Goal: Information Seeking & Learning: Learn about a topic

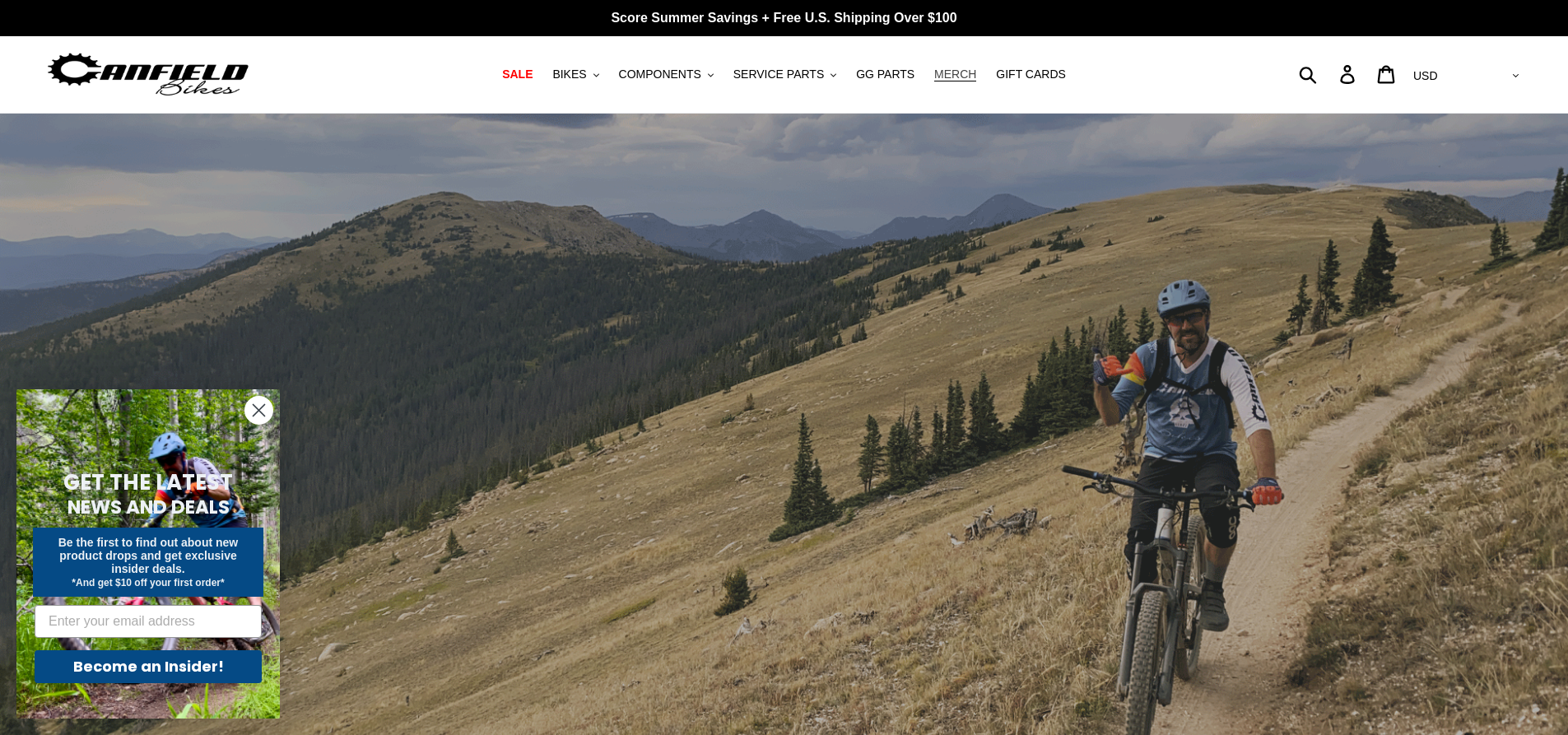
click at [946, 70] on span "MERCH" at bounding box center [955, 74] width 42 height 14
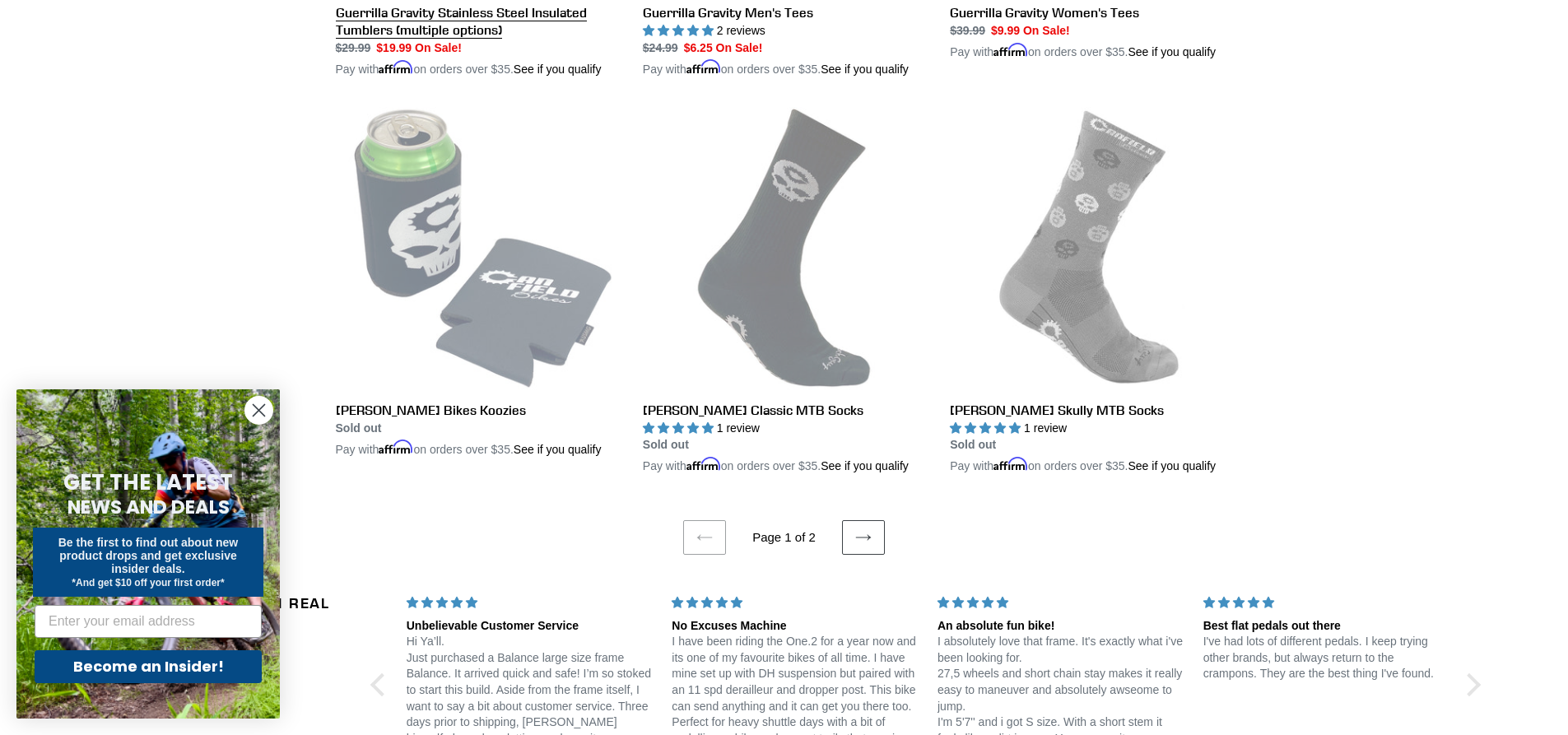
scroll to position [3210, 0]
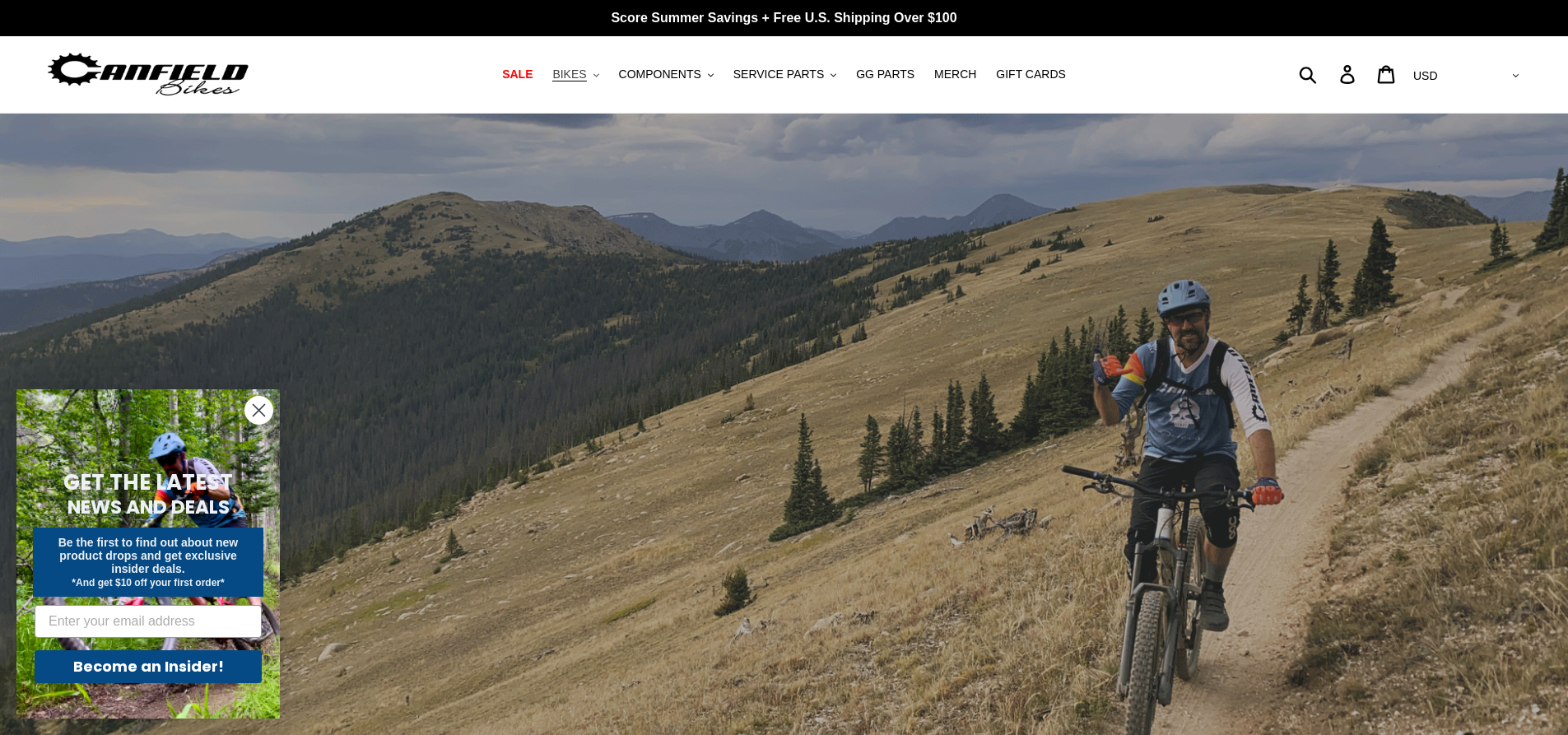
click at [607, 81] on button "BIKES .cls-1{fill:#231f20}" at bounding box center [575, 74] width 63 height 22
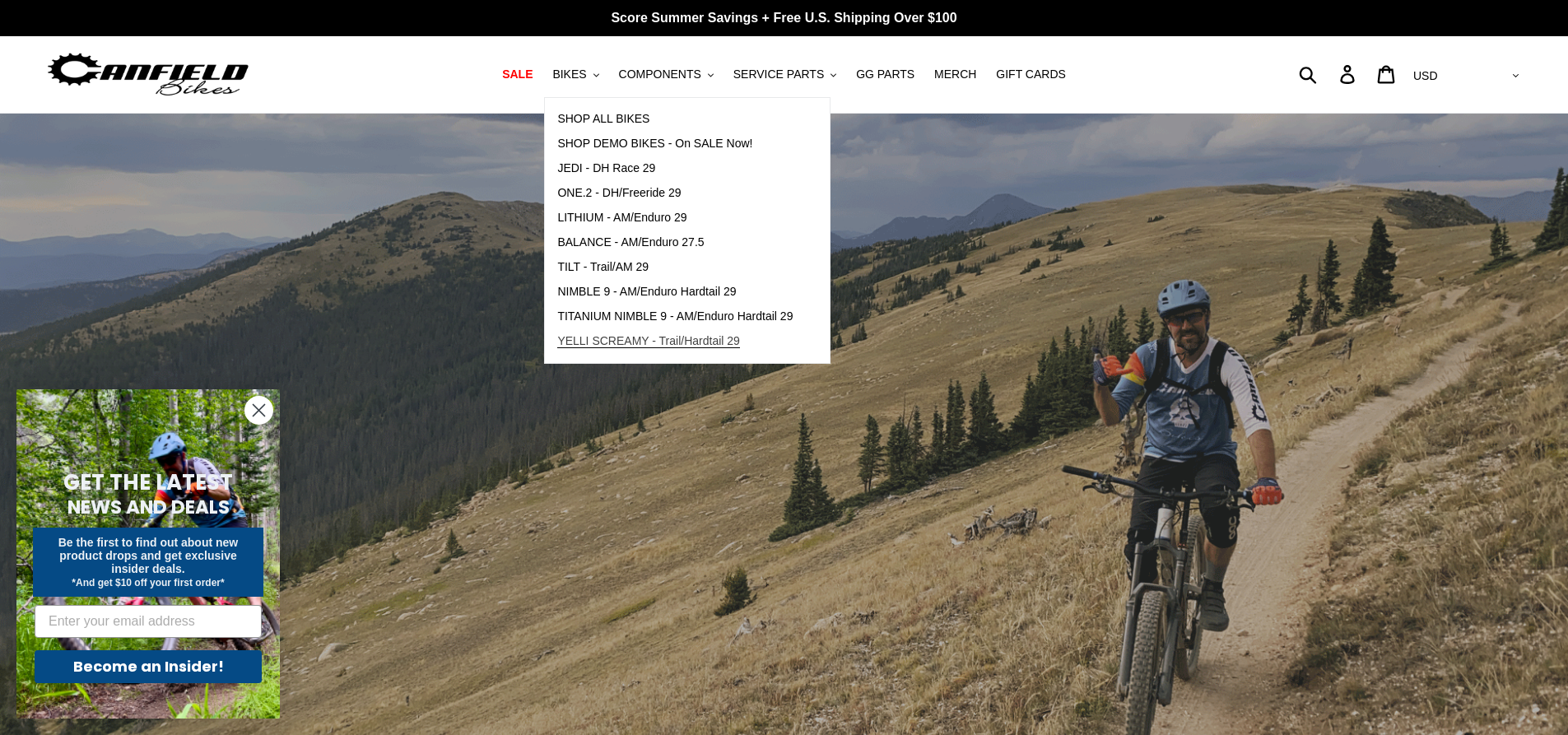
click at [640, 336] on span "YELLI SCREAMY - Trail/Hardtail 29" at bounding box center [648, 341] width 183 height 14
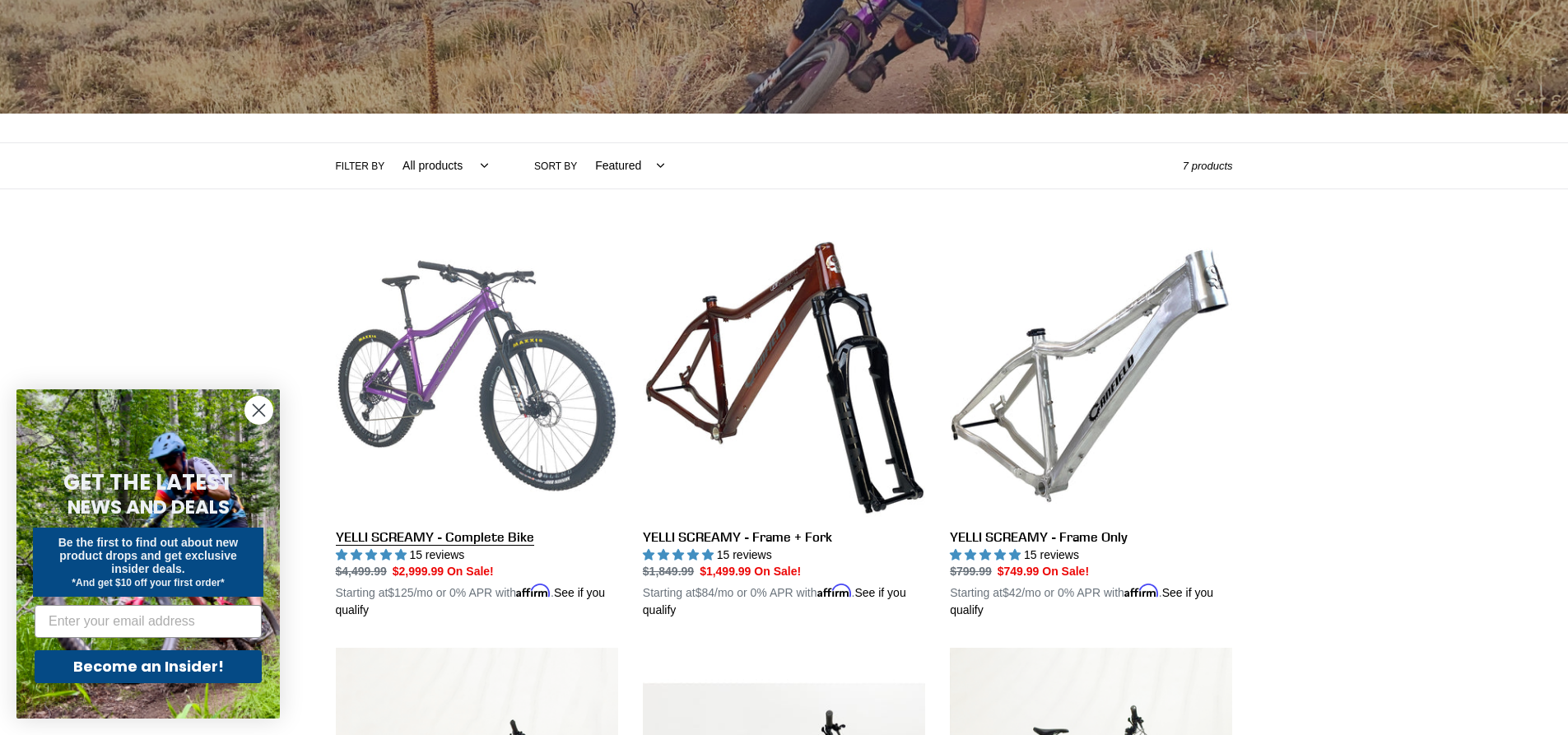
click at [465, 567] on link "YELLI SCREAMY - Complete Bike" at bounding box center [477, 427] width 282 height 385
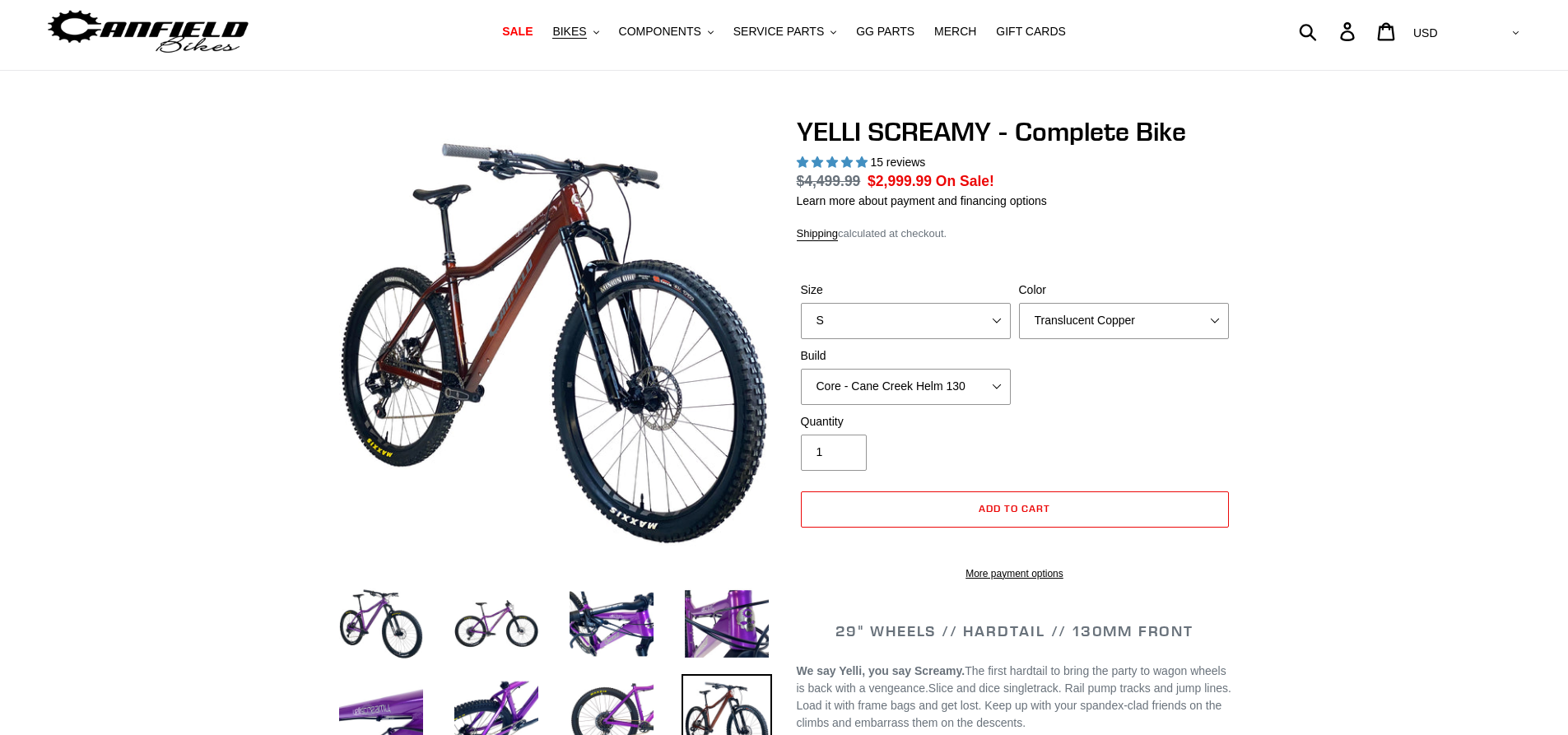
select select "highest-rating"
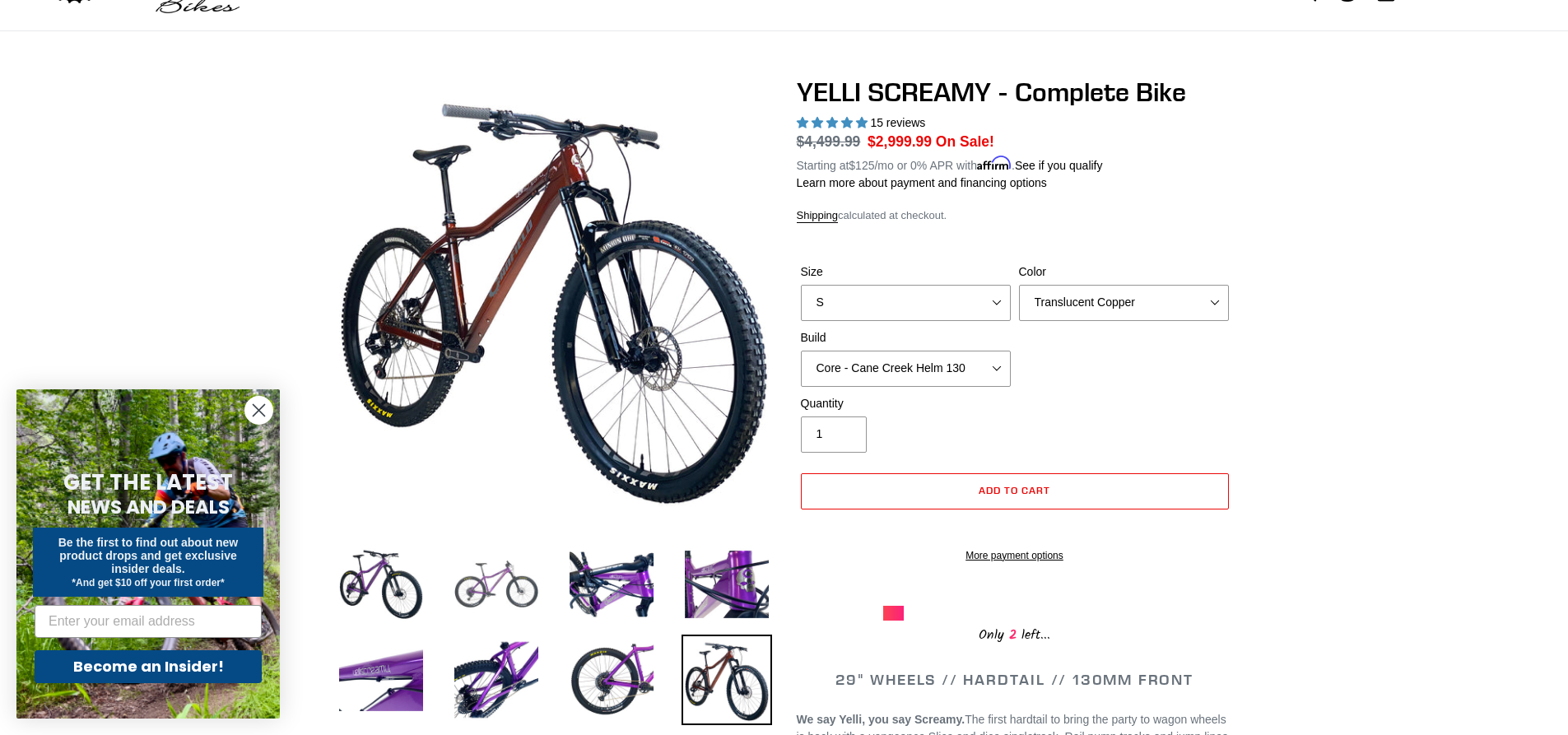
click at [486, 560] on img at bounding box center [496, 584] width 91 height 91
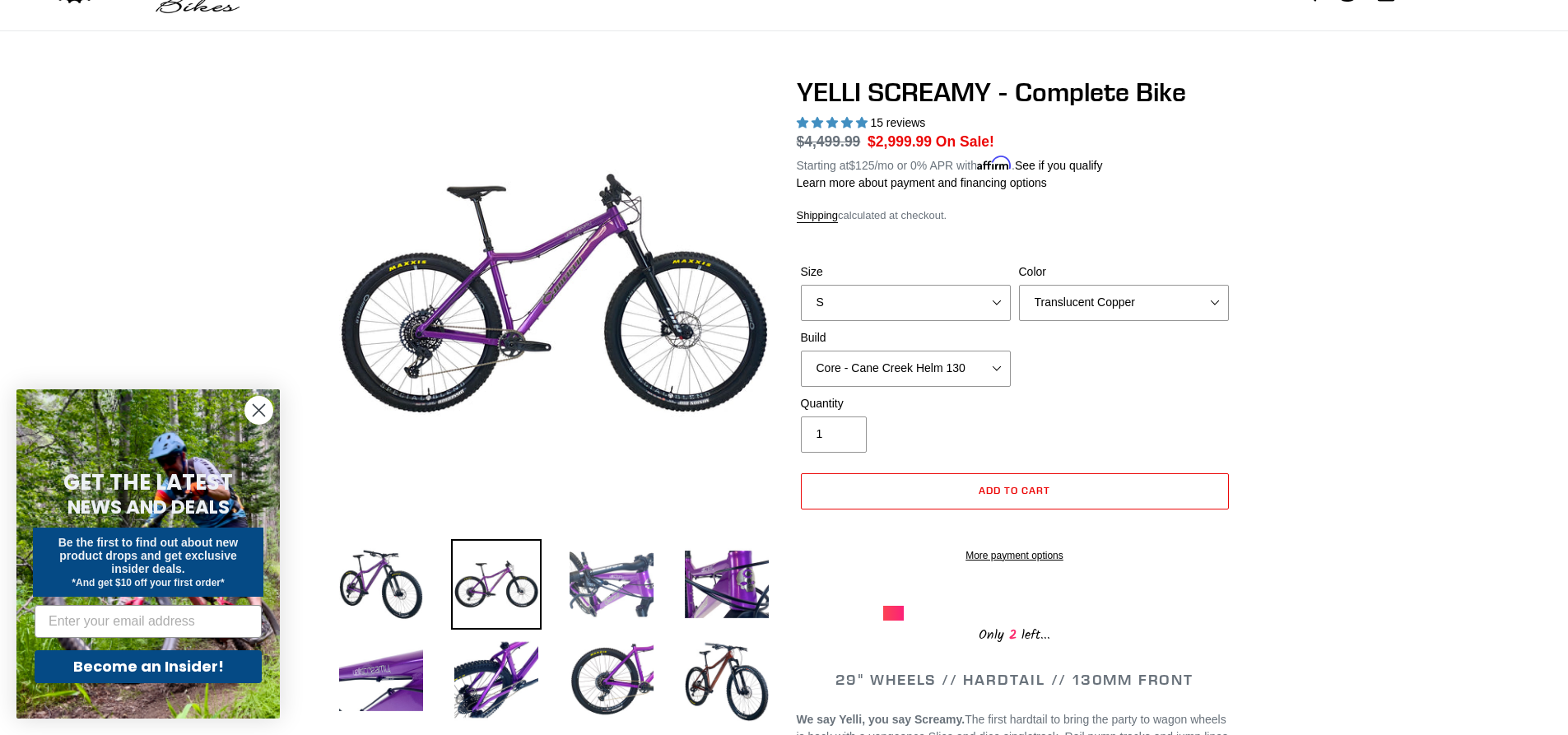
click at [581, 570] on img at bounding box center [611, 584] width 91 height 91
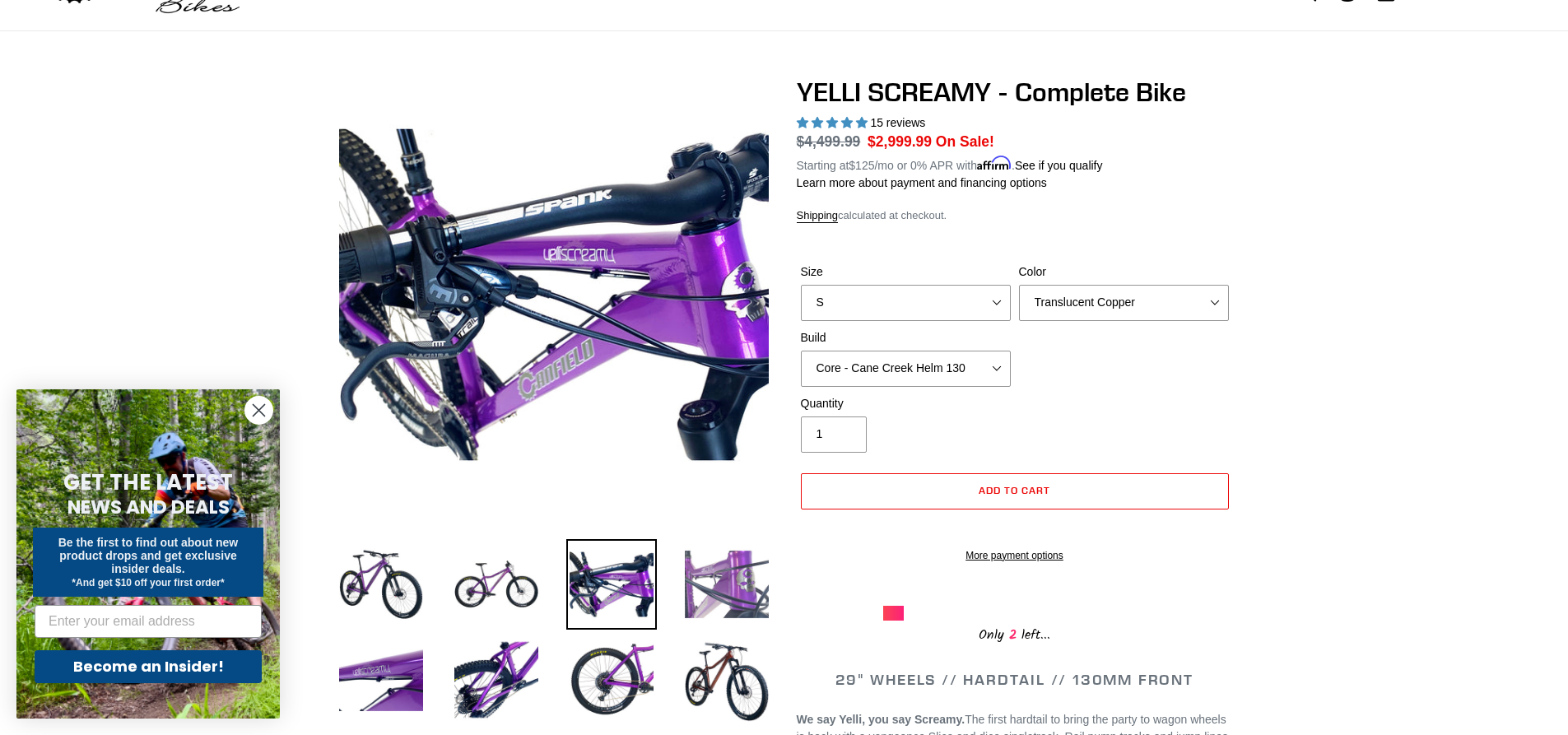
click at [731, 565] on img at bounding box center [726, 584] width 91 height 91
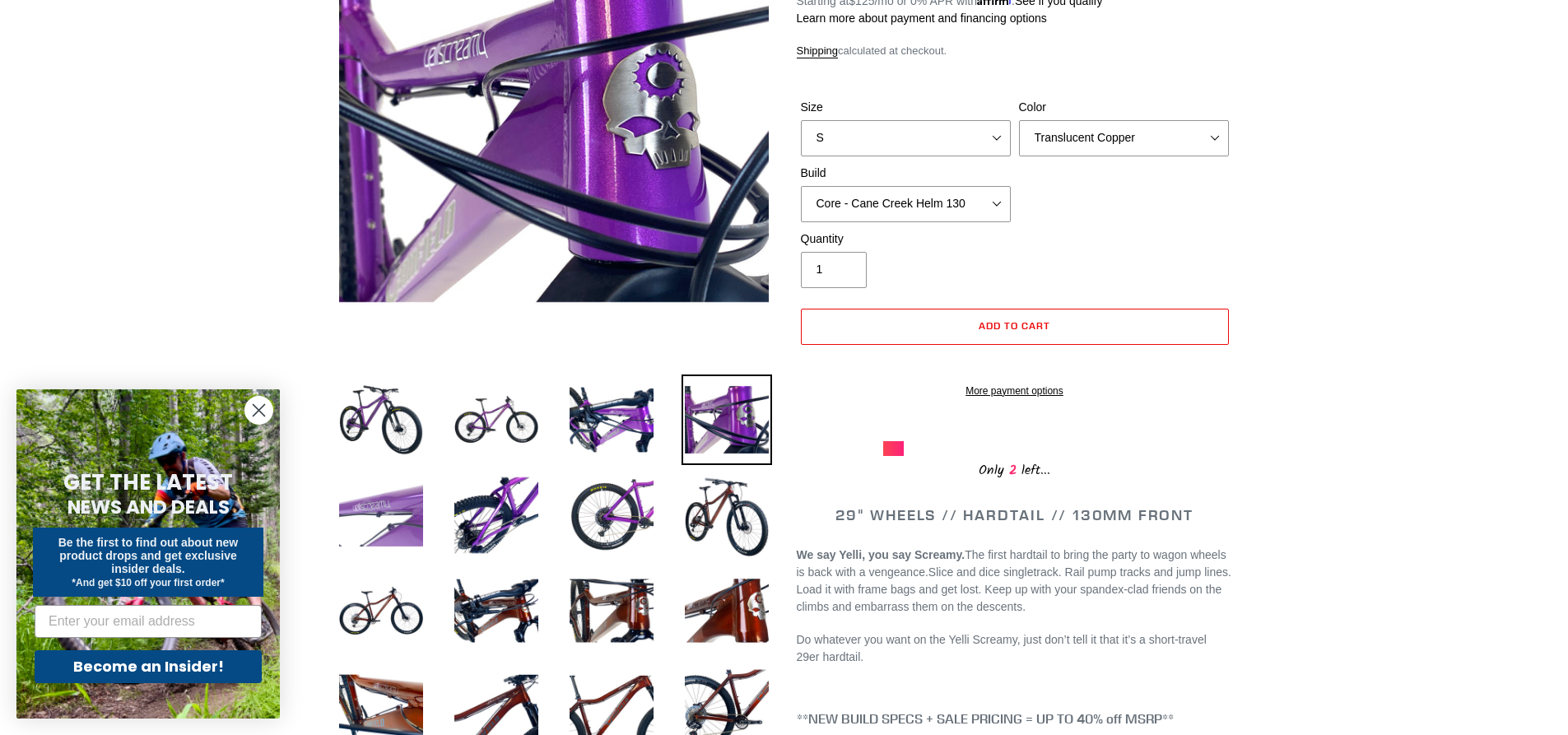
scroll to position [0, 0]
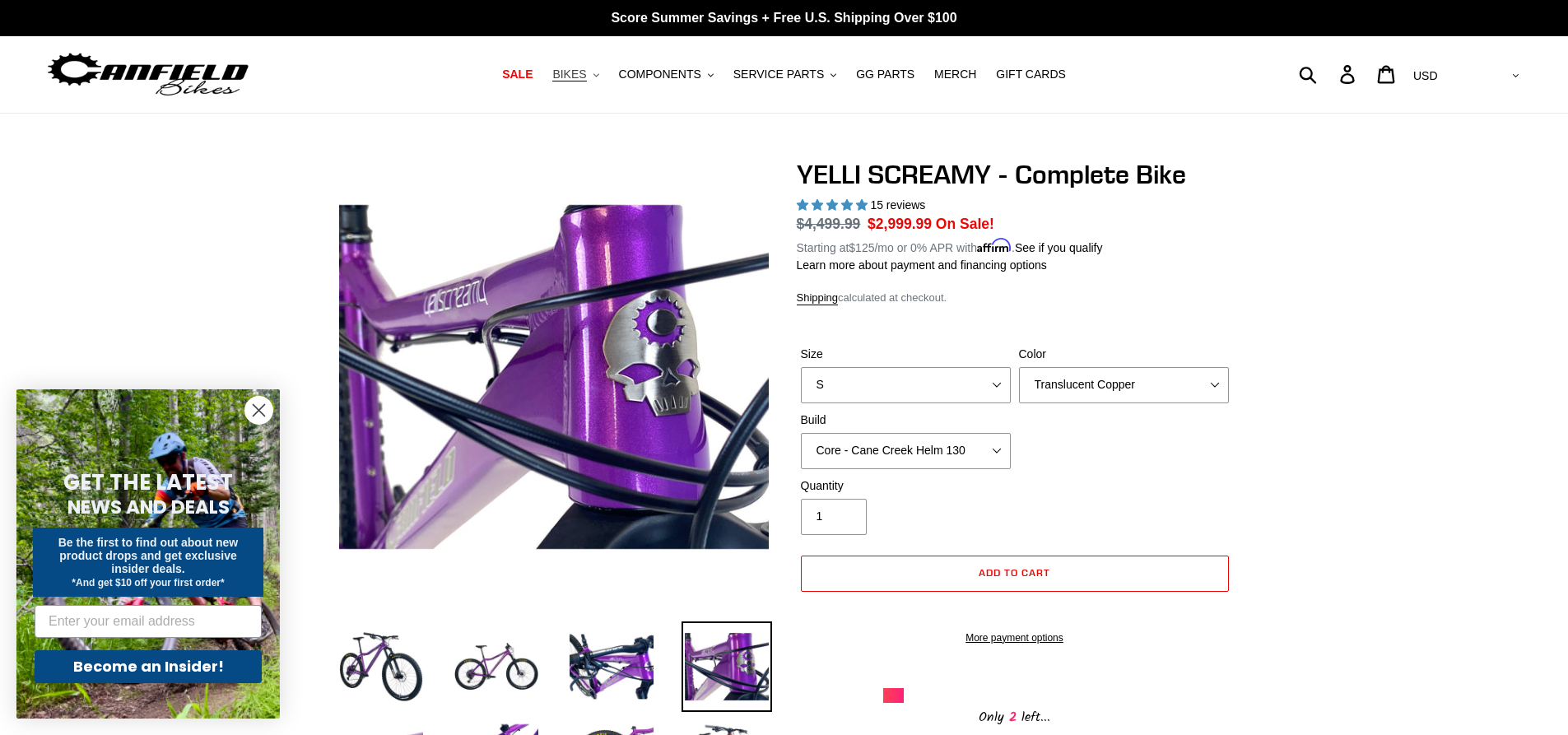
click at [605, 73] on button "BIKES .cls-1{fill:#231f20}" at bounding box center [575, 74] width 63 height 22
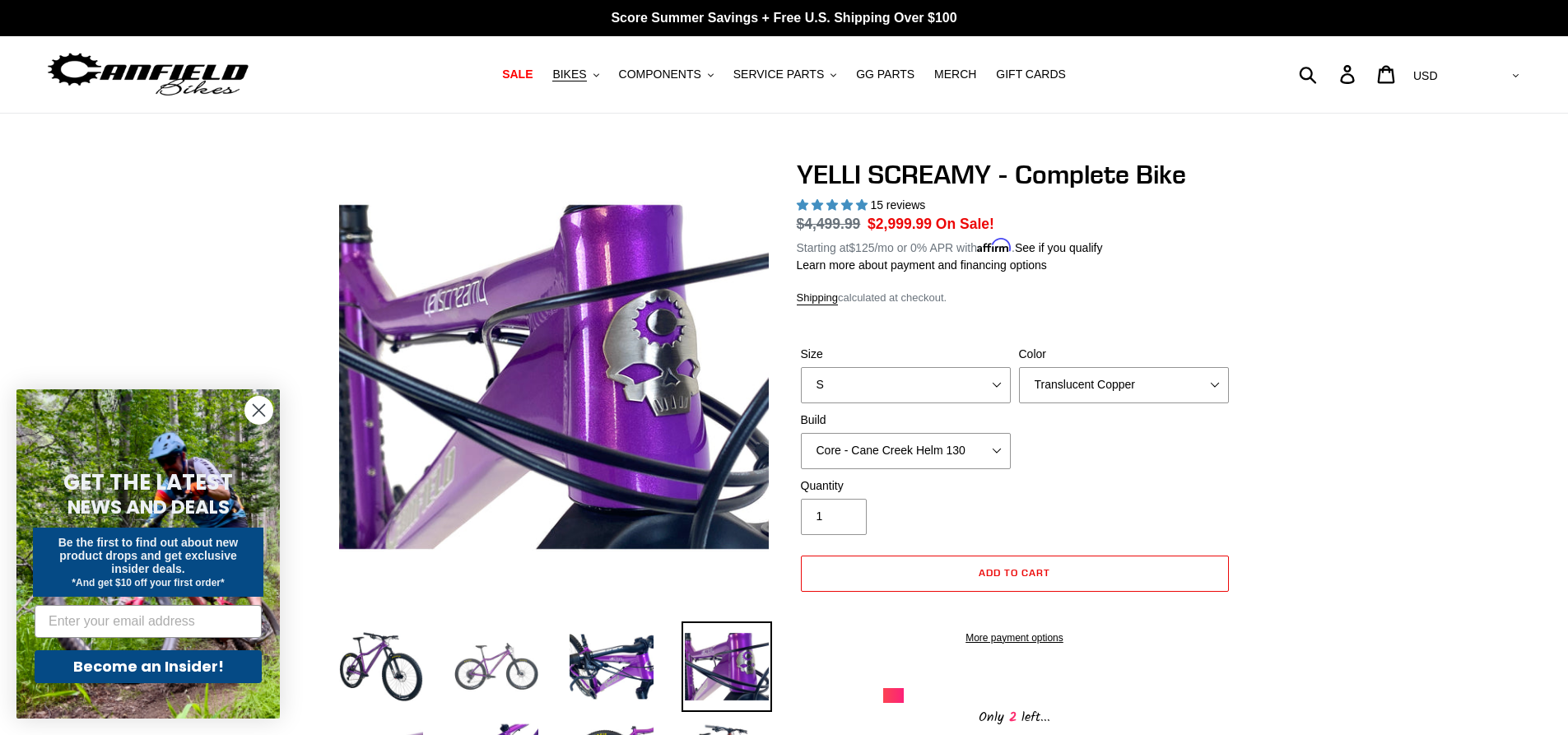
click at [519, 692] on img at bounding box center [496, 666] width 91 height 91
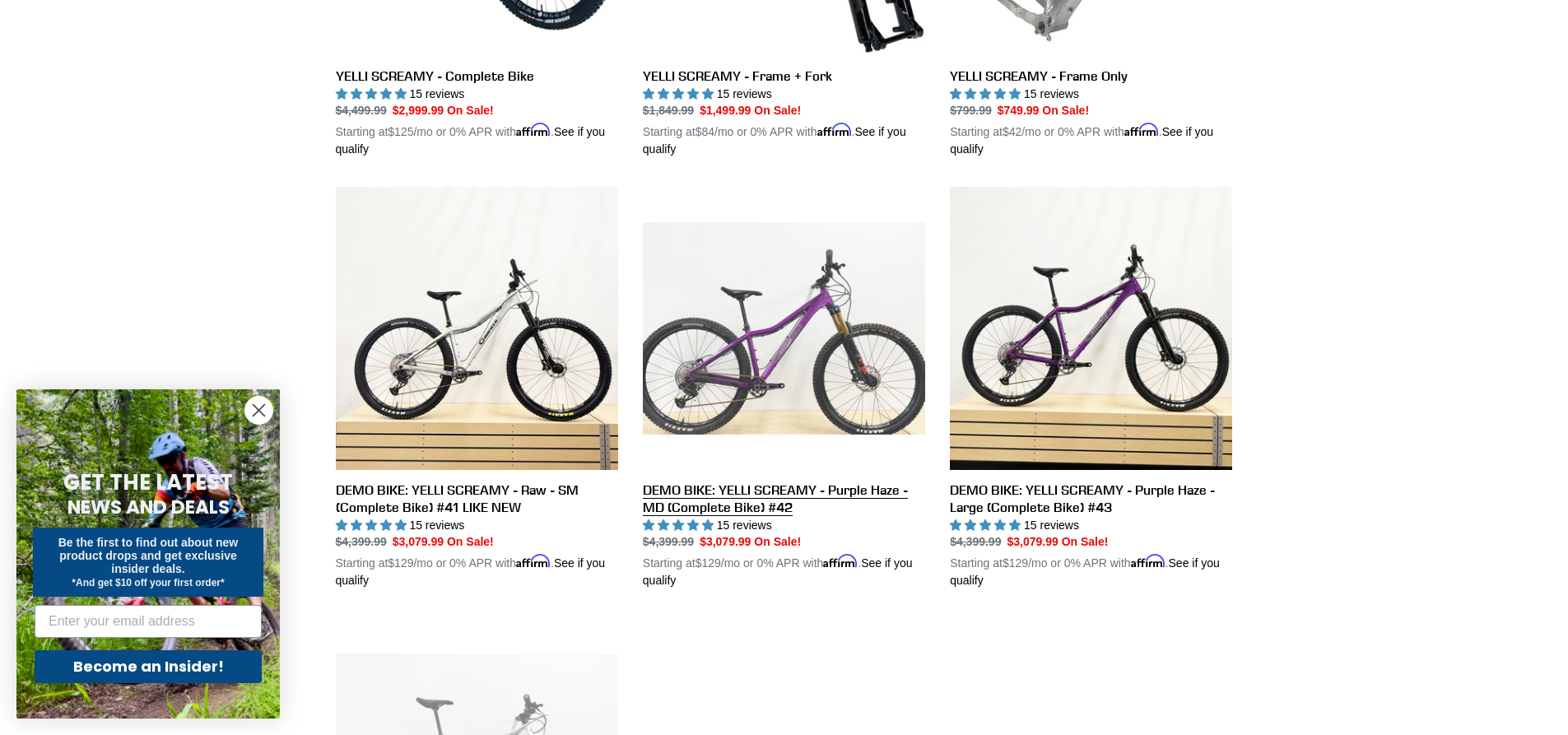
scroll to position [658, 0]
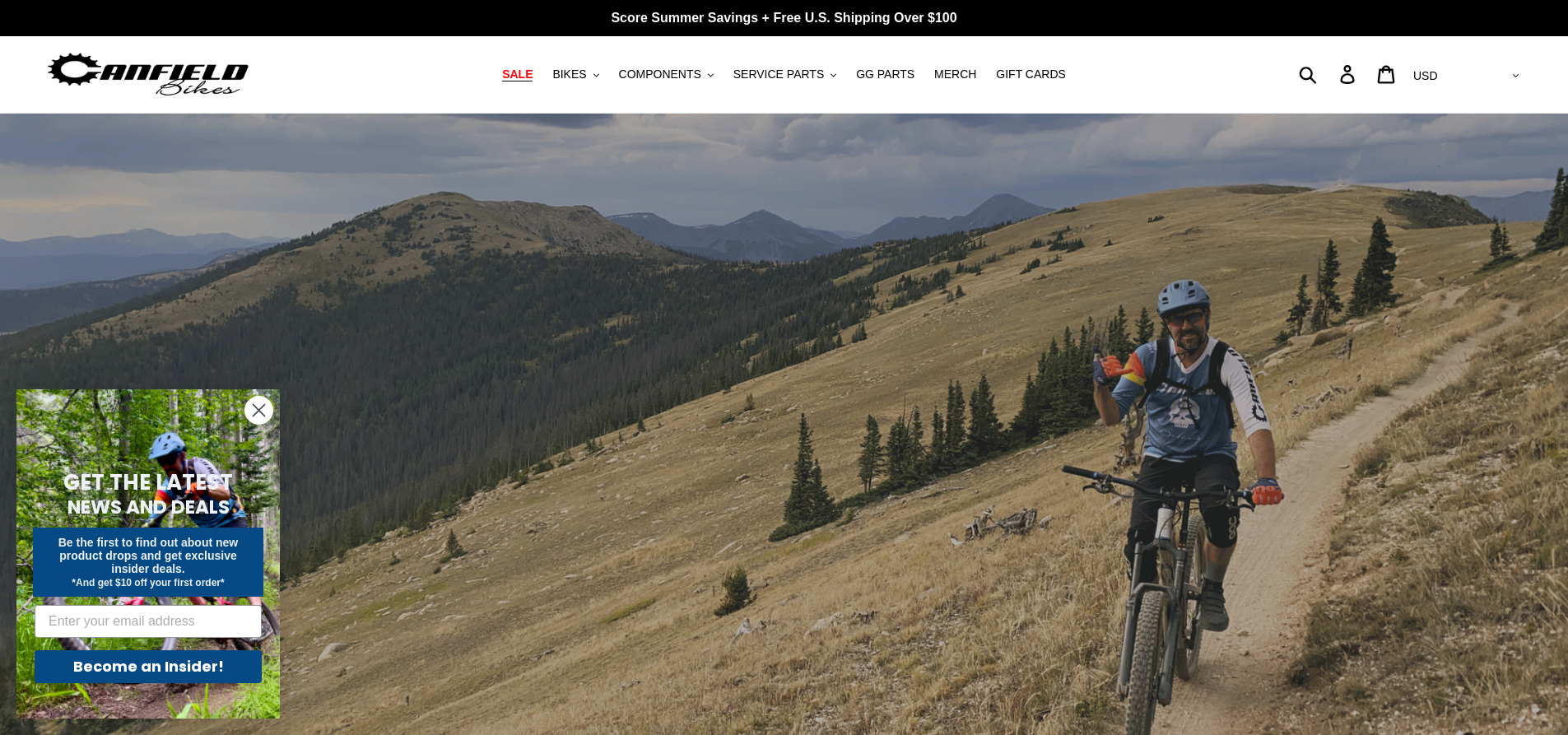
click at [527, 73] on link "SALE" at bounding box center [517, 74] width 47 height 22
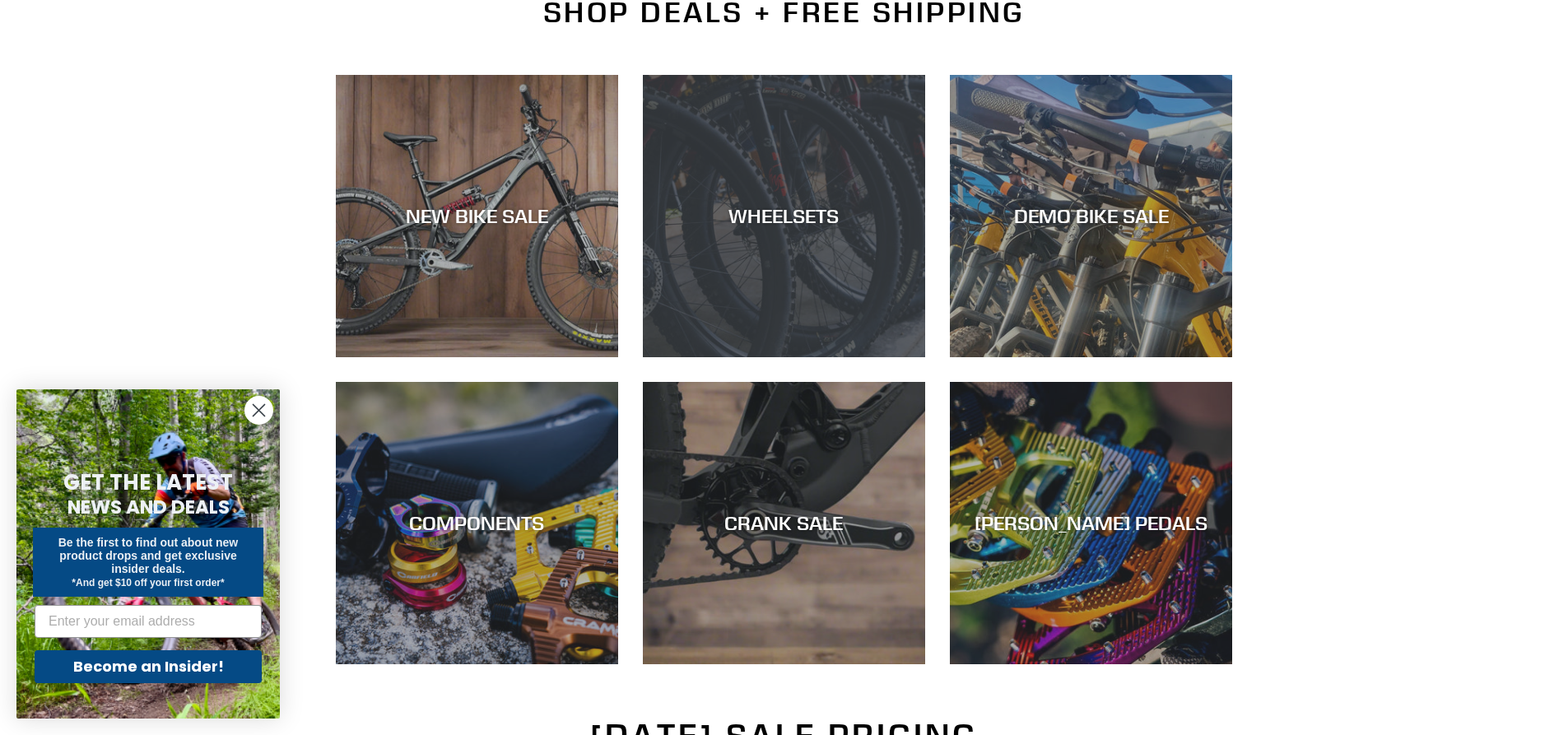
scroll to position [411, 0]
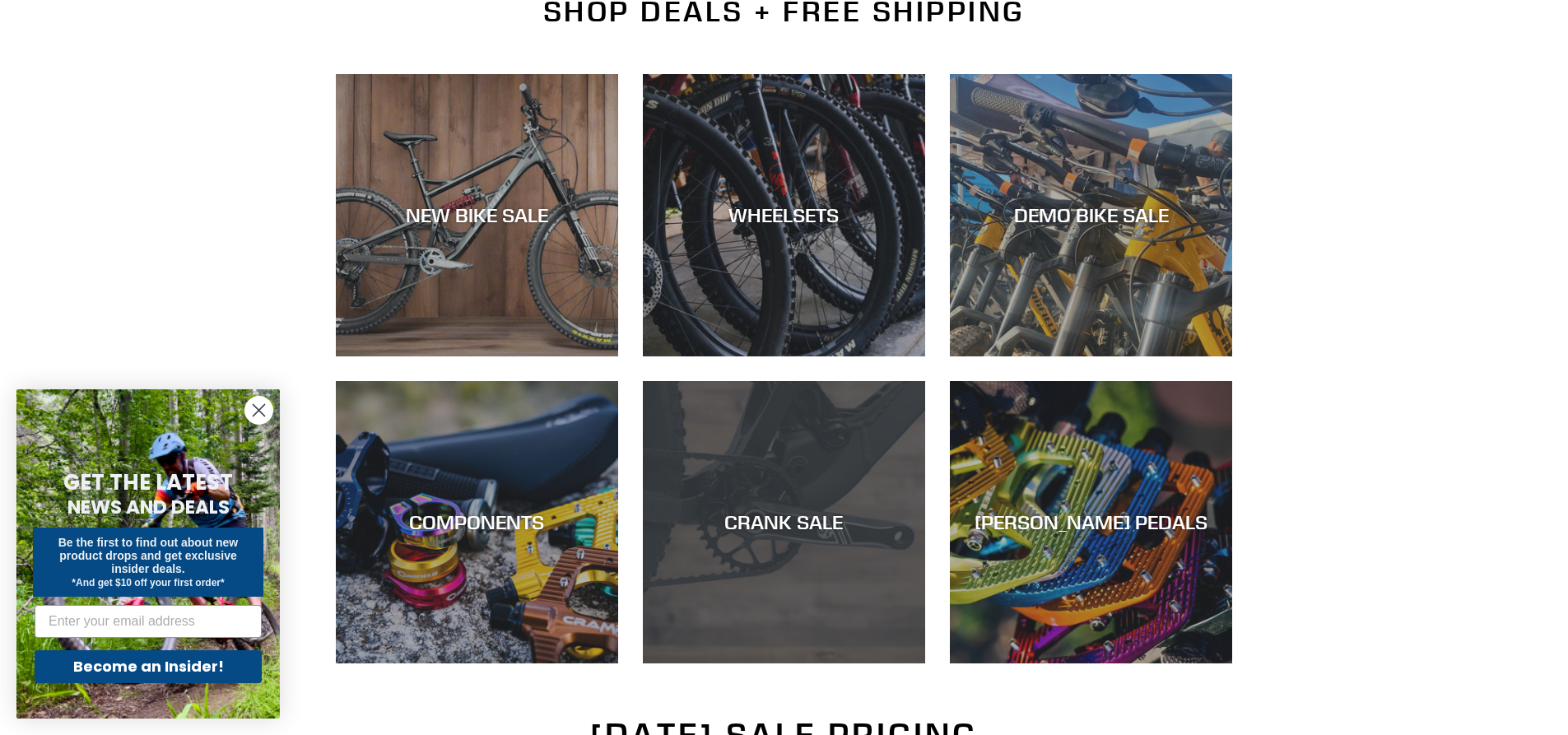
click at [815, 663] on div "CRANK SALE" at bounding box center [784, 663] width 282 height 0
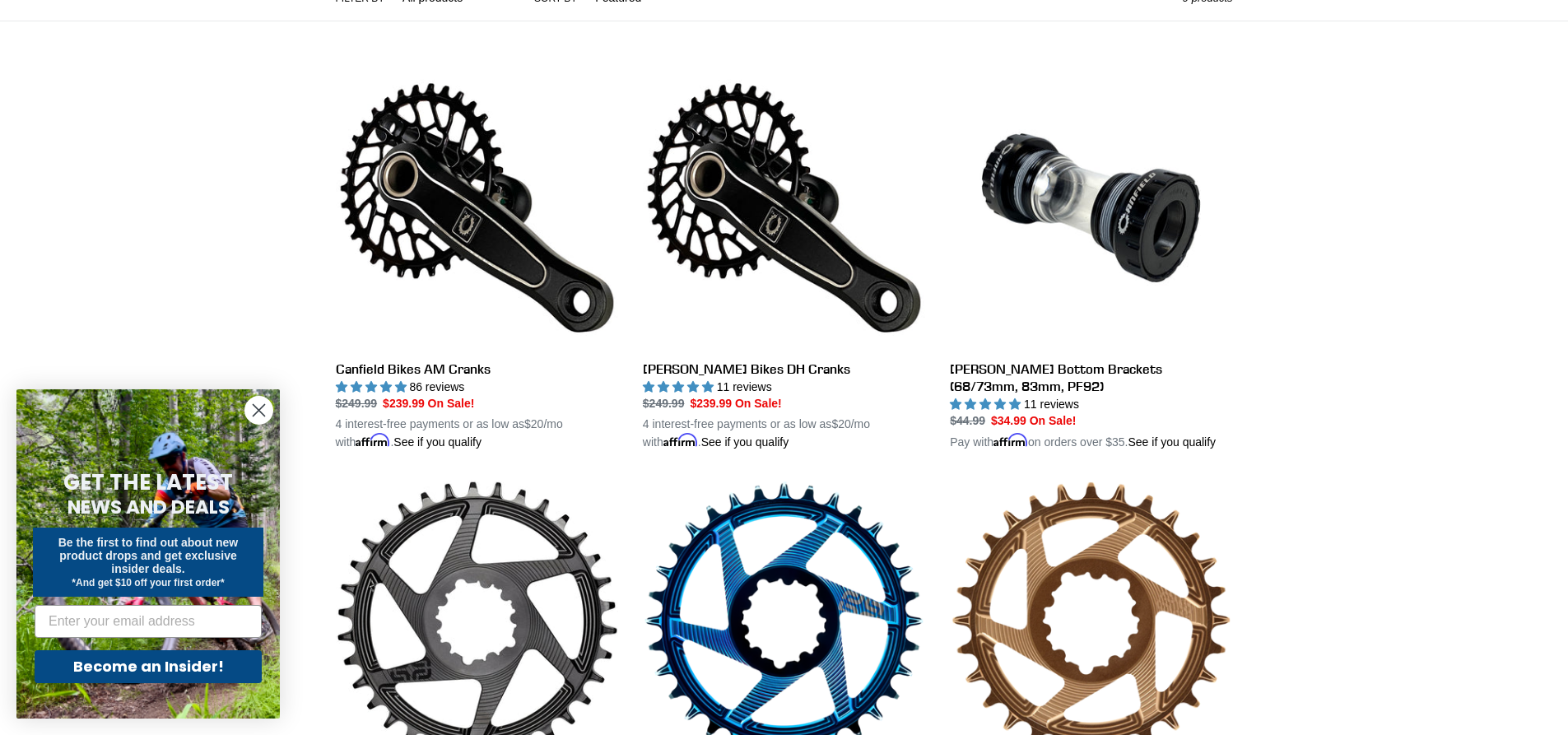
scroll to position [411, 0]
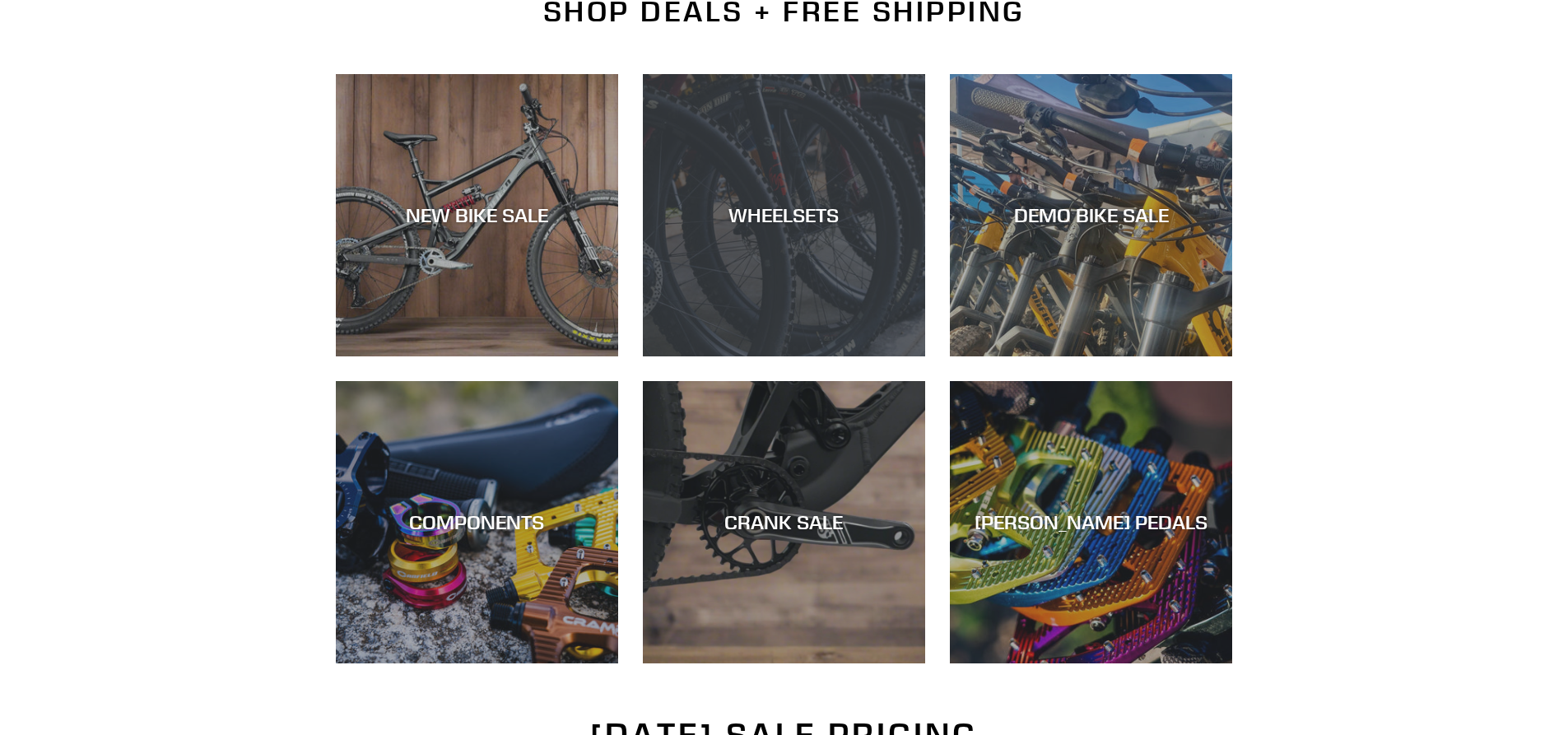
click at [748, 212] on div "WHEELSETS" at bounding box center [784, 215] width 282 height 24
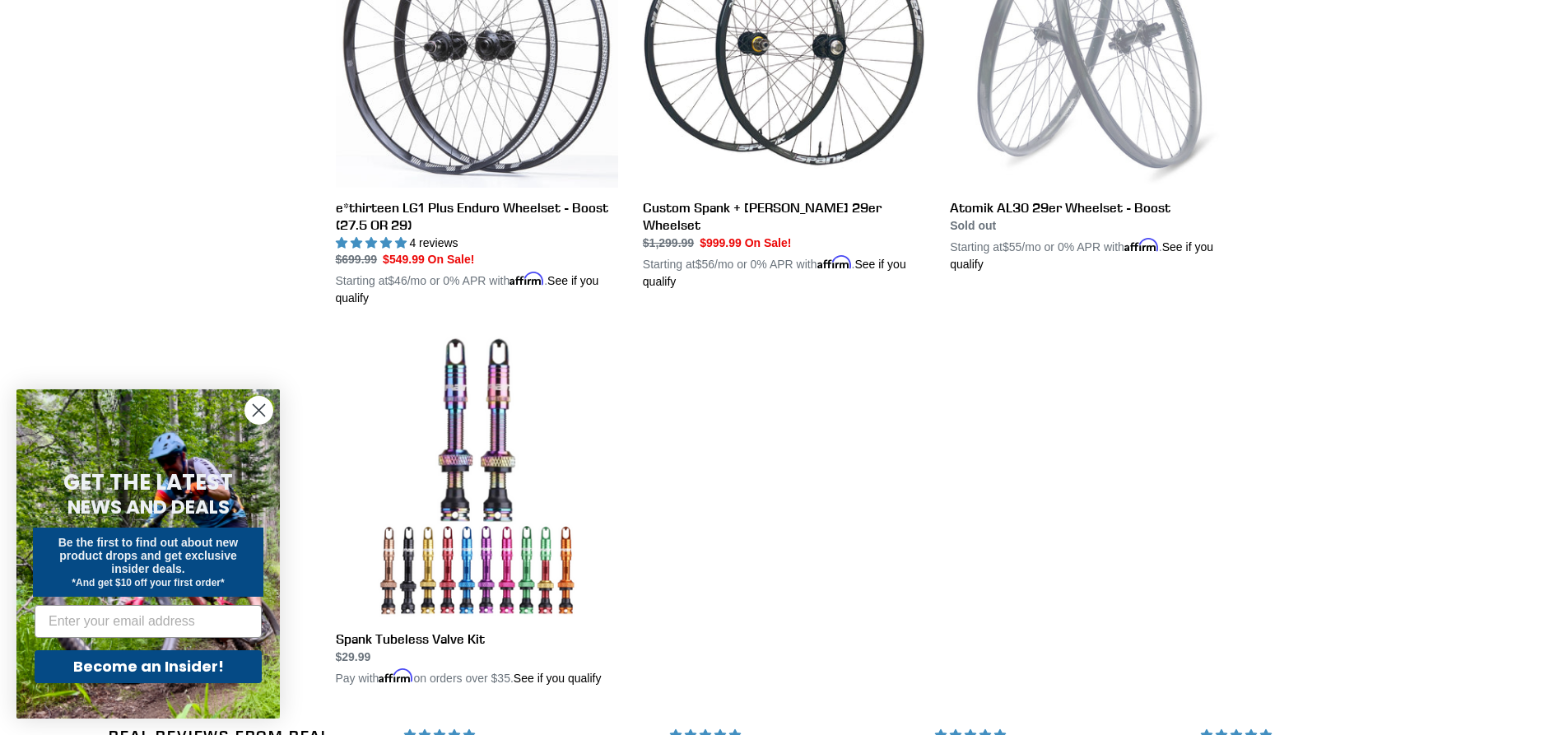
scroll to position [658, 0]
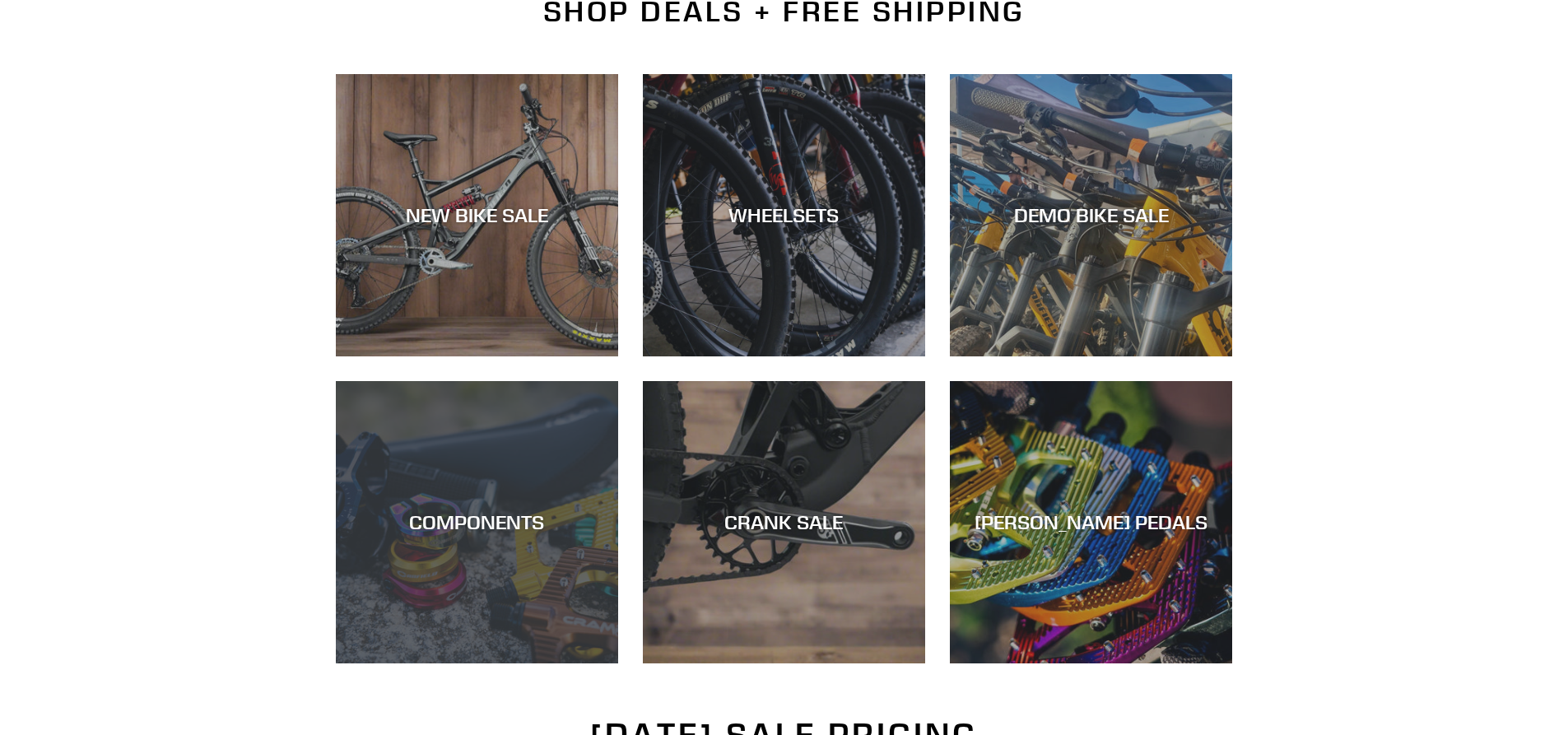
scroll to position [411, 0]
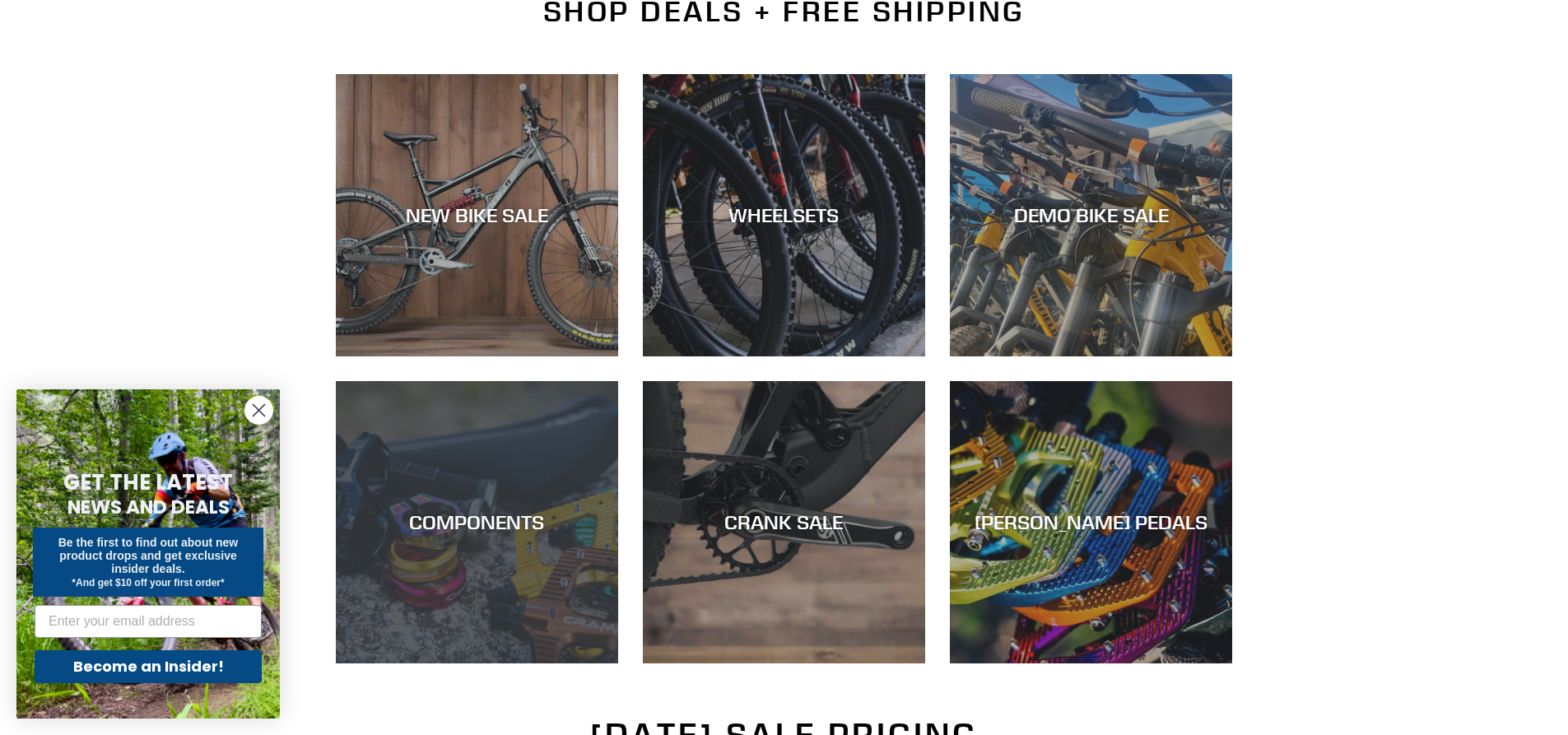
click at [479, 663] on div "COMPONENTS" at bounding box center [477, 663] width 282 height 0
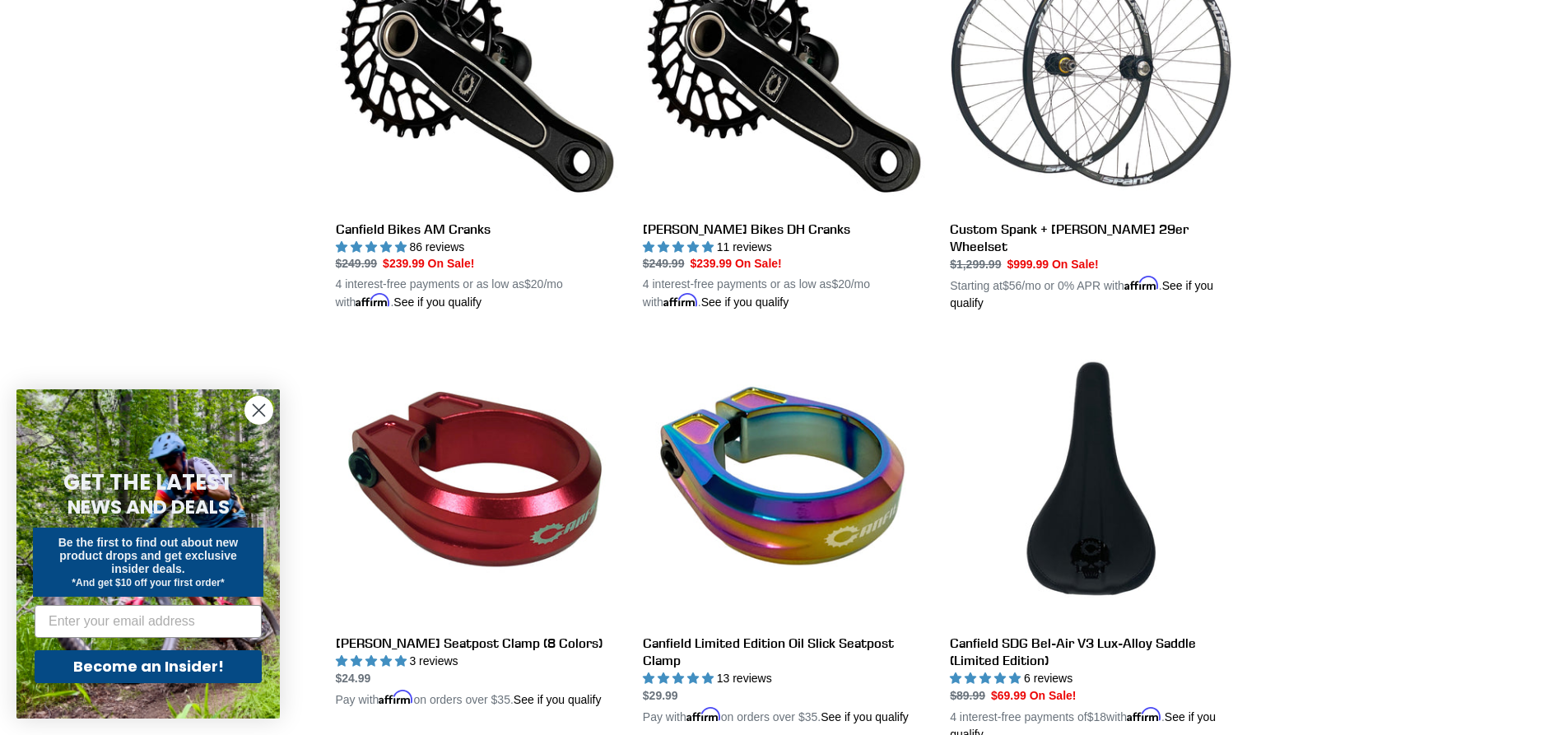
scroll to position [988, 0]
